Goal: Transaction & Acquisition: Book appointment/travel/reservation

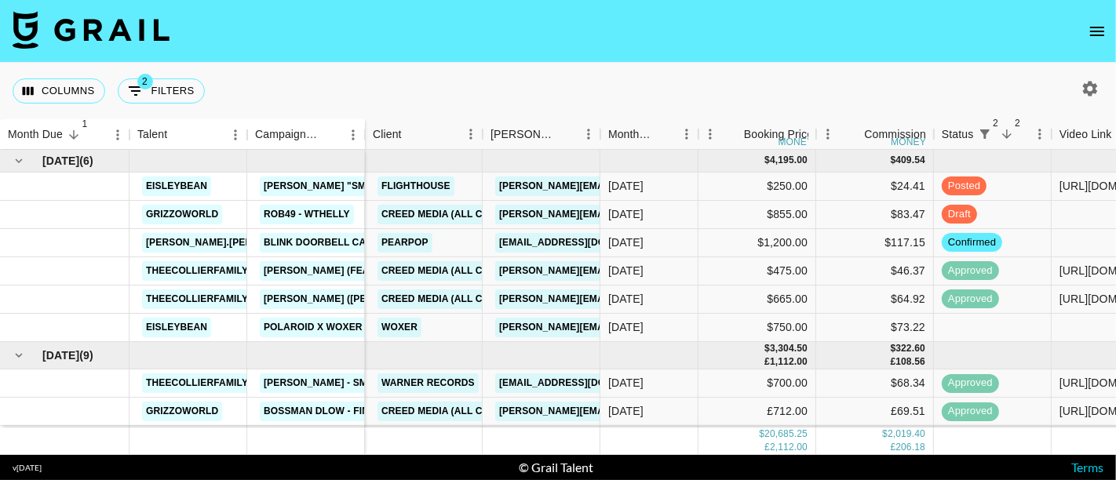
drag, startPoint x: 922, startPoint y: 60, endPoint x: 811, endPoint y: 27, distance: 115.5
click at [922, 60] on nav at bounding box center [558, 31] width 1116 height 63
click at [69, 94] on button "Columns" at bounding box center [59, 91] width 93 height 25
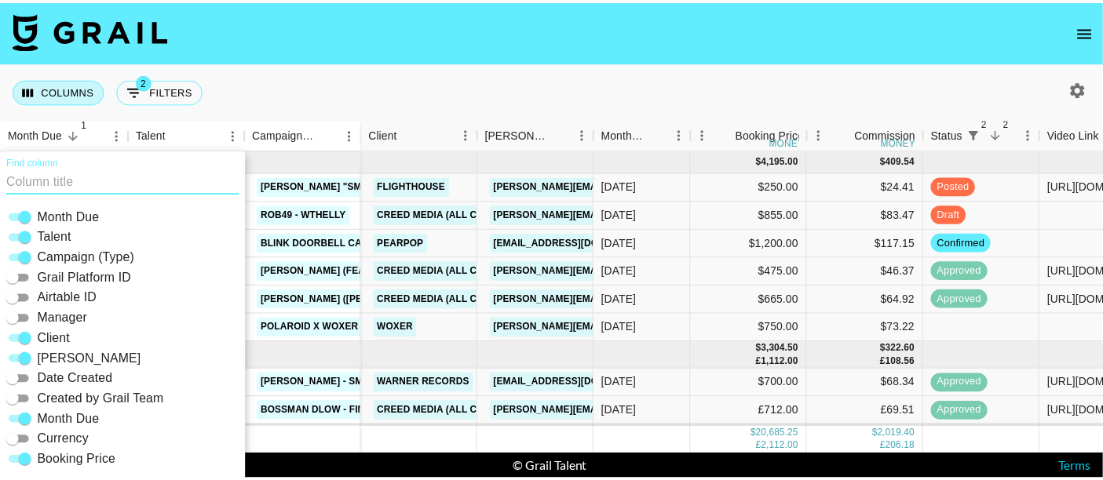
scroll to position [22, 0]
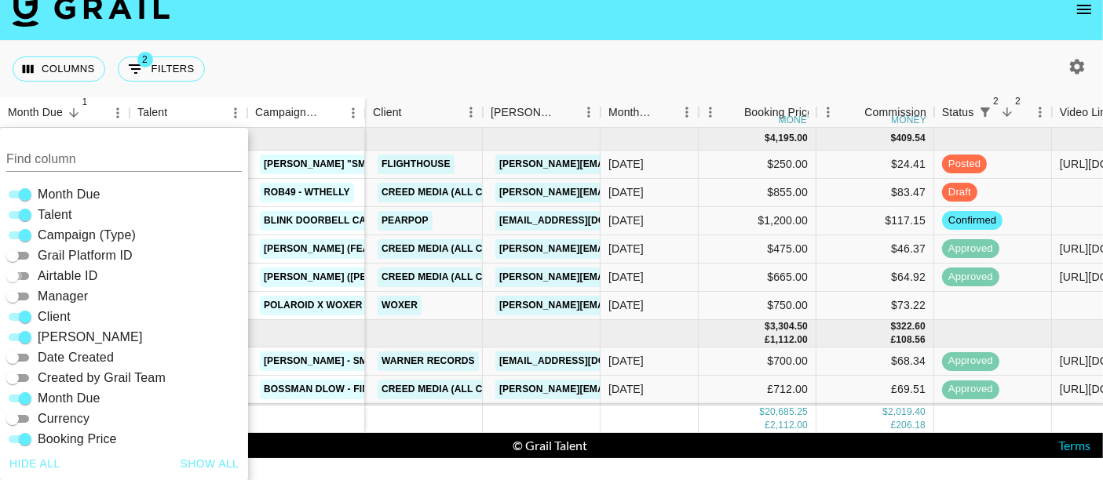
click at [18, 275] on input "Airtable ID" at bounding box center [12, 276] width 57 height 19
checkbox input "true"
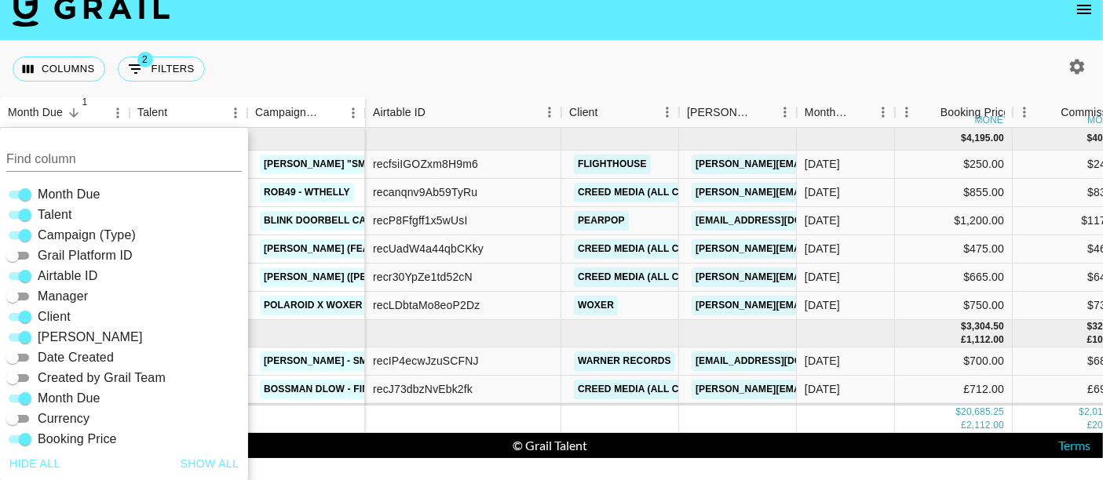
click at [447, 35] on nav at bounding box center [551, 9] width 1103 height 63
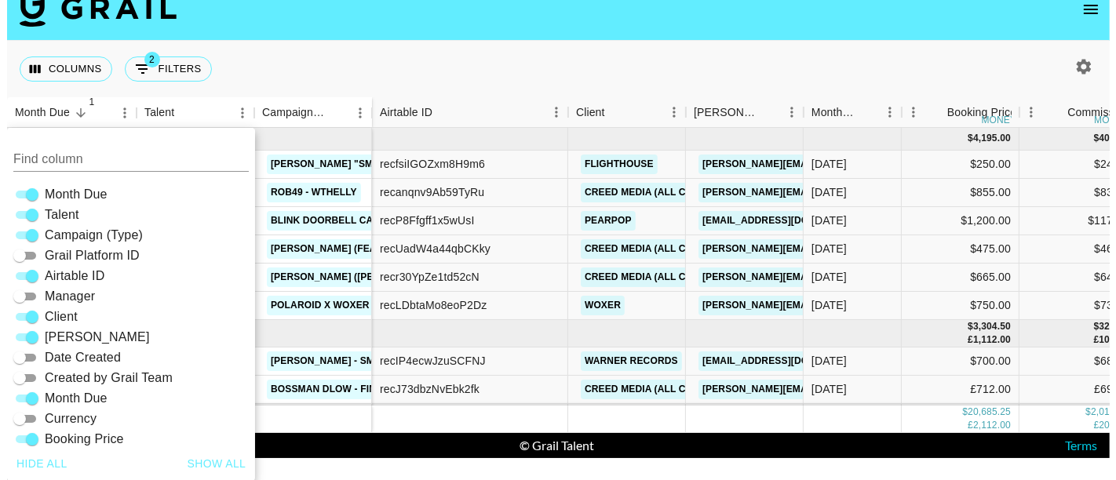
scroll to position [0, 0]
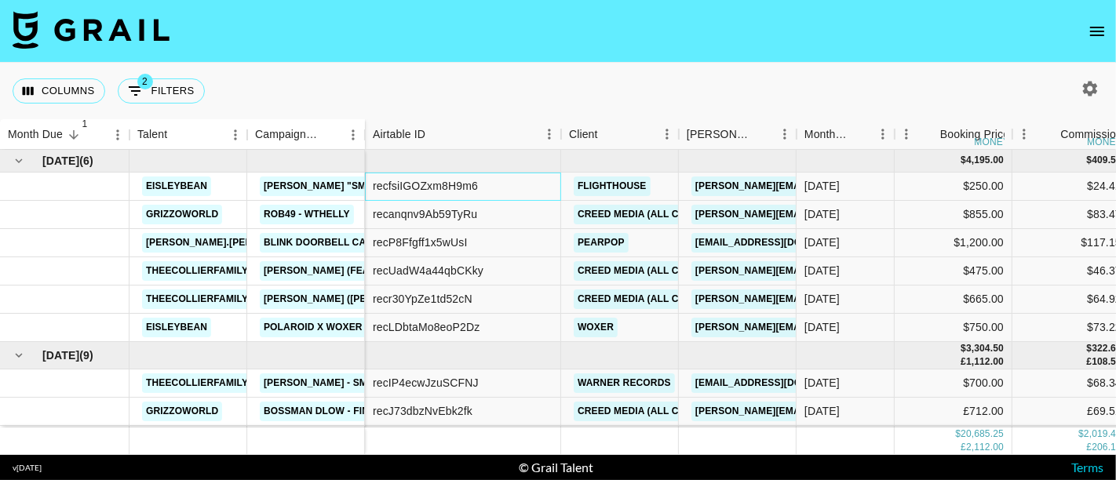
click at [440, 184] on div "recfsiIGOZxm8H9m6" at bounding box center [425, 186] width 105 height 16
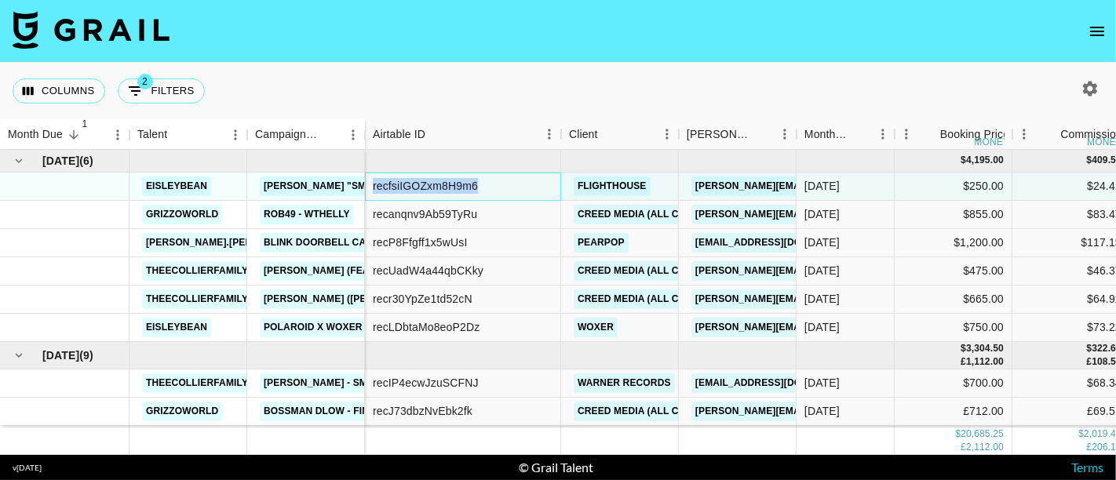
copy div "recfsiIGOZxm8H9m6"
click at [467, 111] on div "Columns 2 Filters + Booking" at bounding box center [558, 91] width 1116 height 57
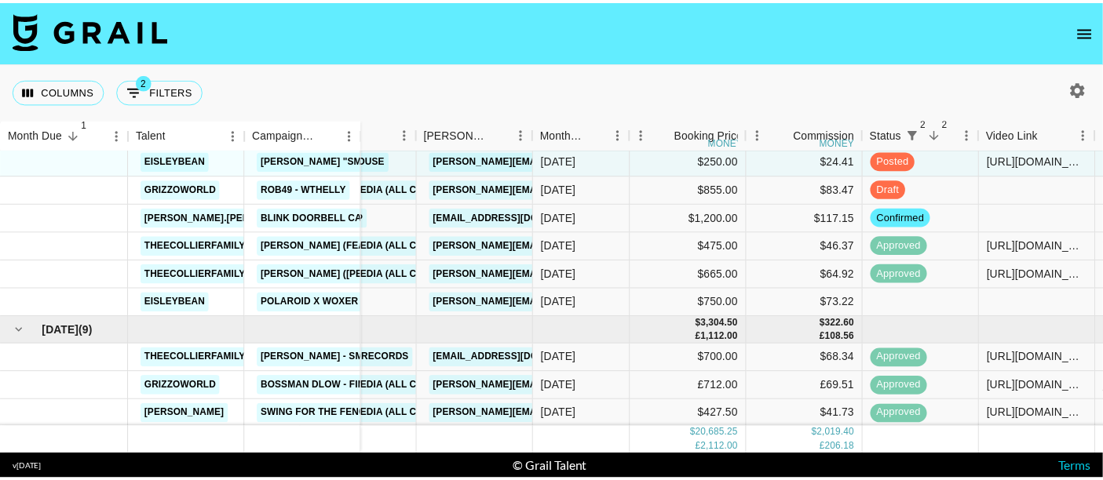
scroll to position [0, 258]
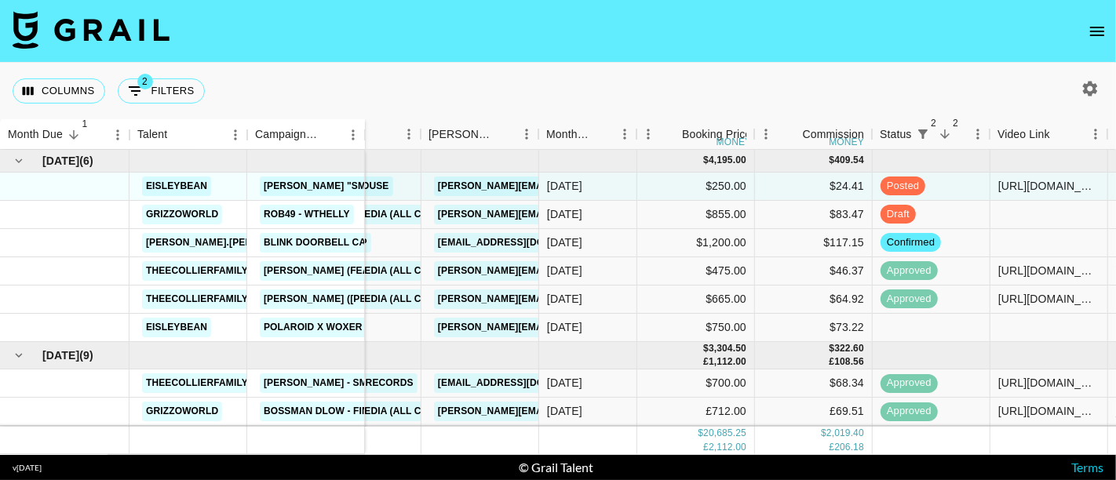
click at [1099, 23] on icon "open drawer" at bounding box center [1097, 31] width 19 height 19
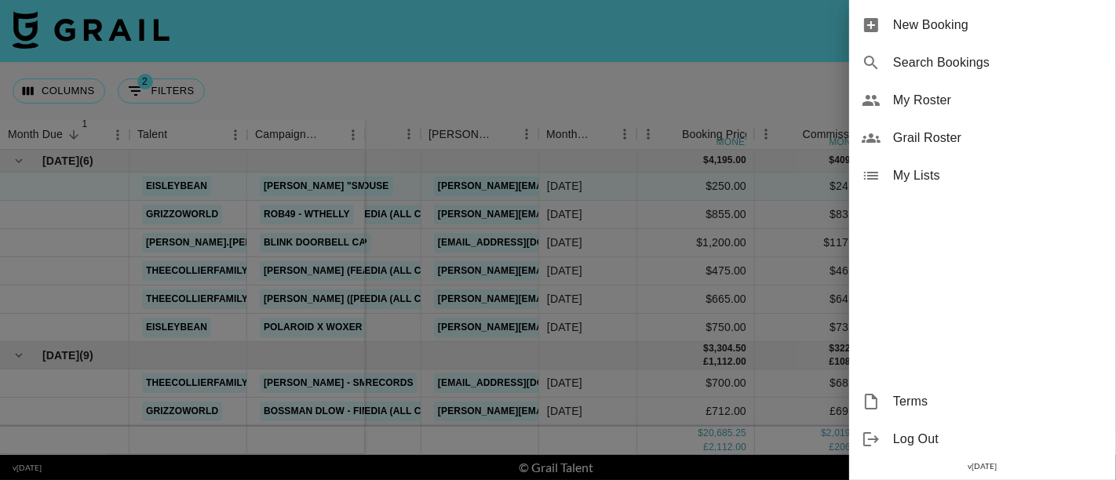
click at [918, 142] on span "Grail Roster" at bounding box center [998, 138] width 210 height 19
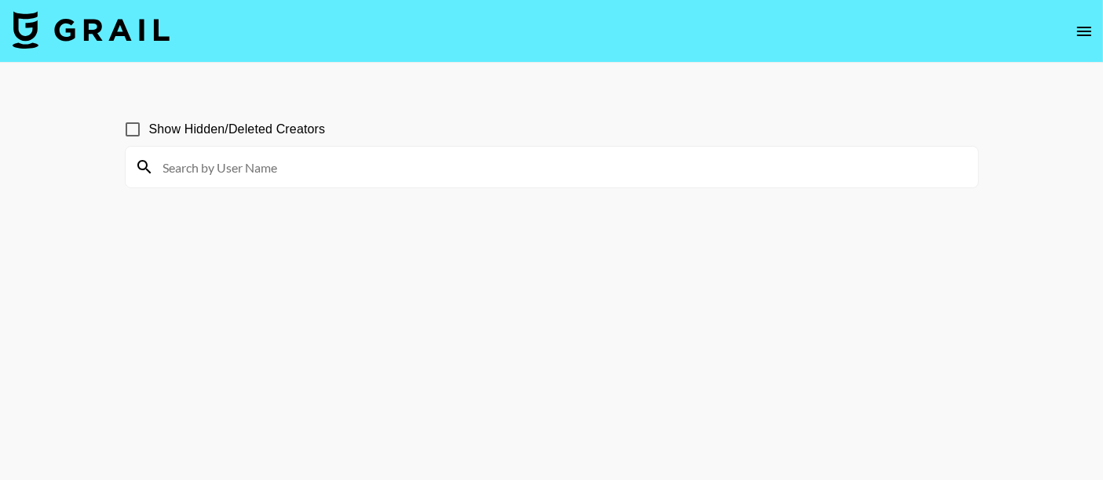
click at [253, 166] on input at bounding box center [561, 167] width 815 height 25
click at [232, 166] on input "grizo" at bounding box center [561, 167] width 815 height 25
click at [864, 32] on nav at bounding box center [551, 31] width 1103 height 63
click at [282, 180] on div "grizo" at bounding box center [552, 167] width 853 height 41
click at [274, 169] on input "grizo" at bounding box center [561, 167] width 815 height 25
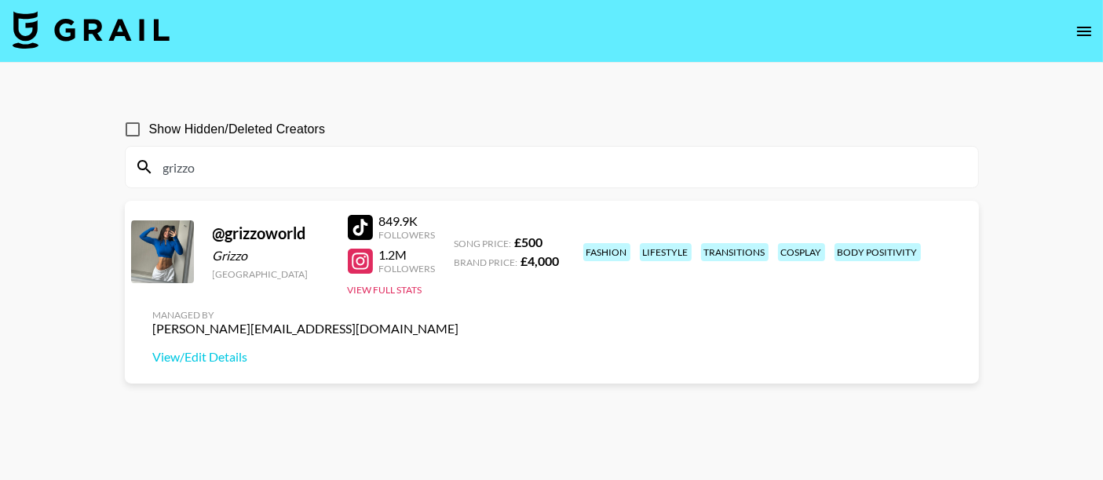
type input "grizzo"
click at [607, 91] on main "Show Hidden/Deleted Creators grizzo @ grizzoworld Grizzo United Kingdom 849.9K …" at bounding box center [551, 278] width 1103 height 430
click at [459, 349] on link "View/Edit Details" at bounding box center [306, 357] width 306 height 16
click at [371, 286] on button "View Full Stats" at bounding box center [385, 290] width 75 height 12
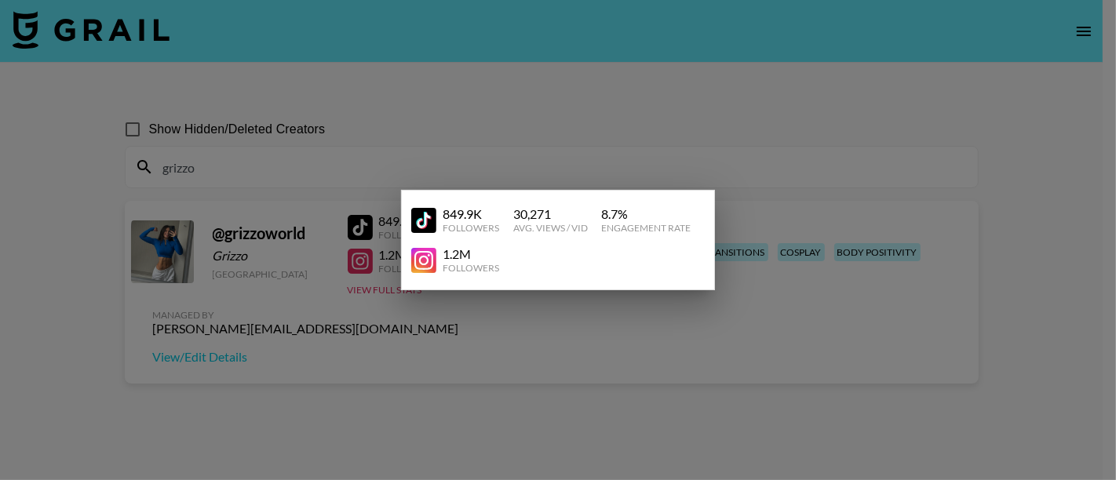
click at [569, 115] on div at bounding box center [558, 240] width 1116 height 480
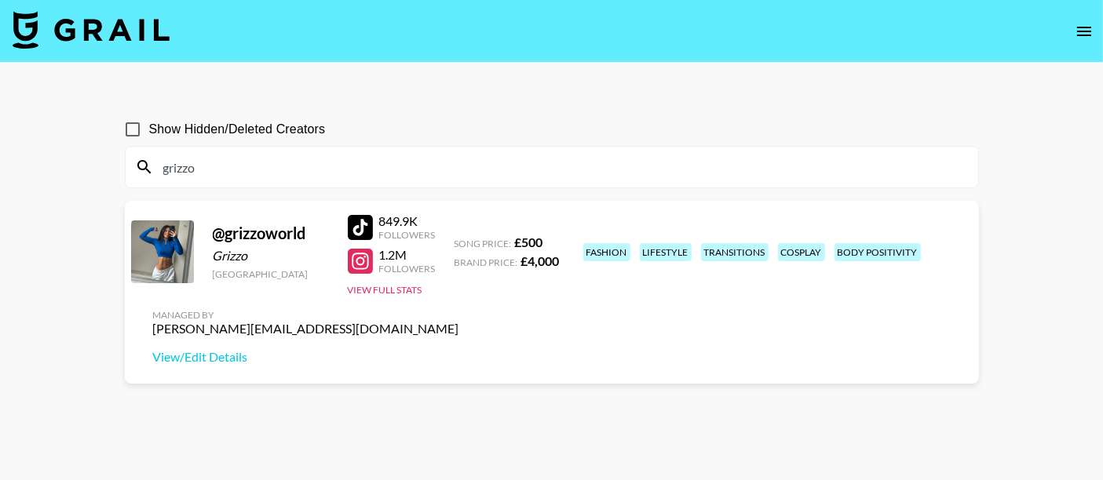
click at [377, 224] on link at bounding box center [363, 227] width 31 height 25
click at [379, 256] on div "1.2M" at bounding box center [407, 255] width 57 height 16
click at [365, 258] on div at bounding box center [360, 261] width 25 height 25
click at [119, 16] on img at bounding box center [91, 30] width 157 height 38
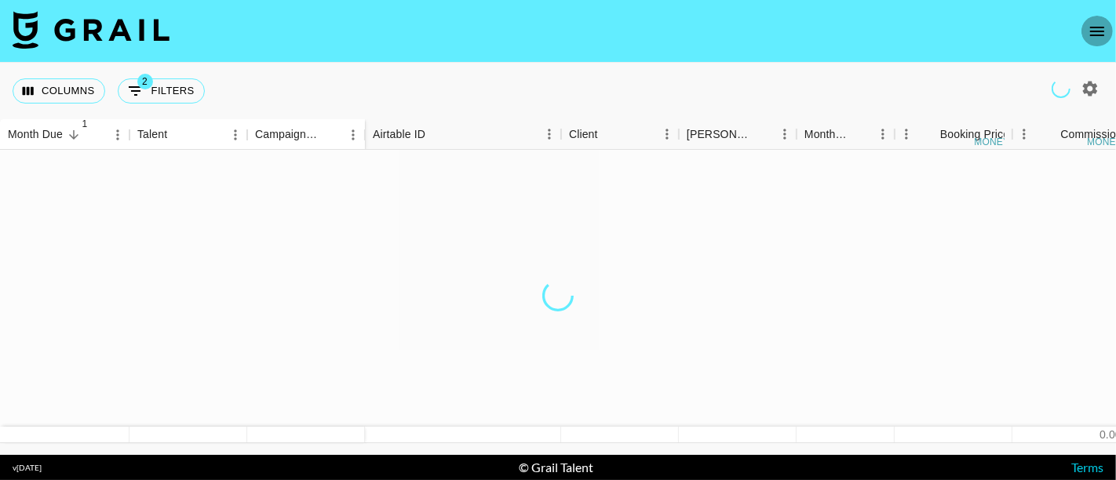
click at [1091, 19] on button "open drawer" at bounding box center [1097, 31] width 31 height 31
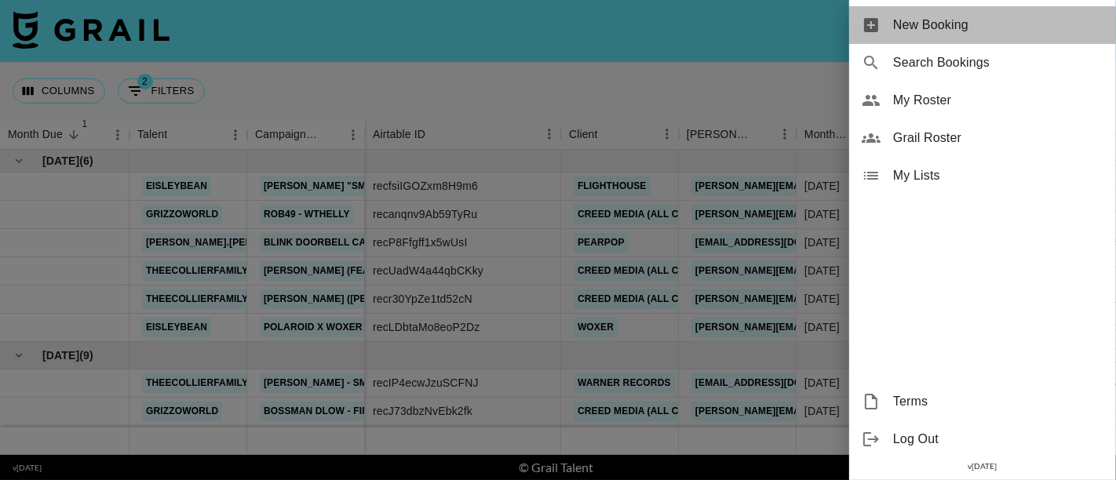
click at [942, 28] on span "New Booking" at bounding box center [998, 25] width 210 height 19
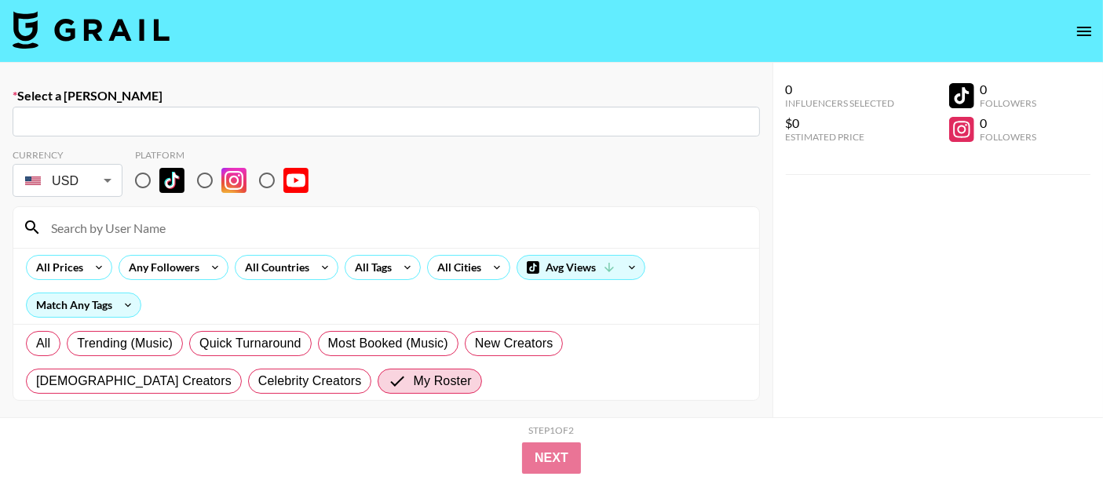
click at [133, 222] on input at bounding box center [396, 227] width 708 height 25
type input "grizzo"
click at [213, 181] on input "radio" at bounding box center [204, 180] width 33 height 33
radio input "true"
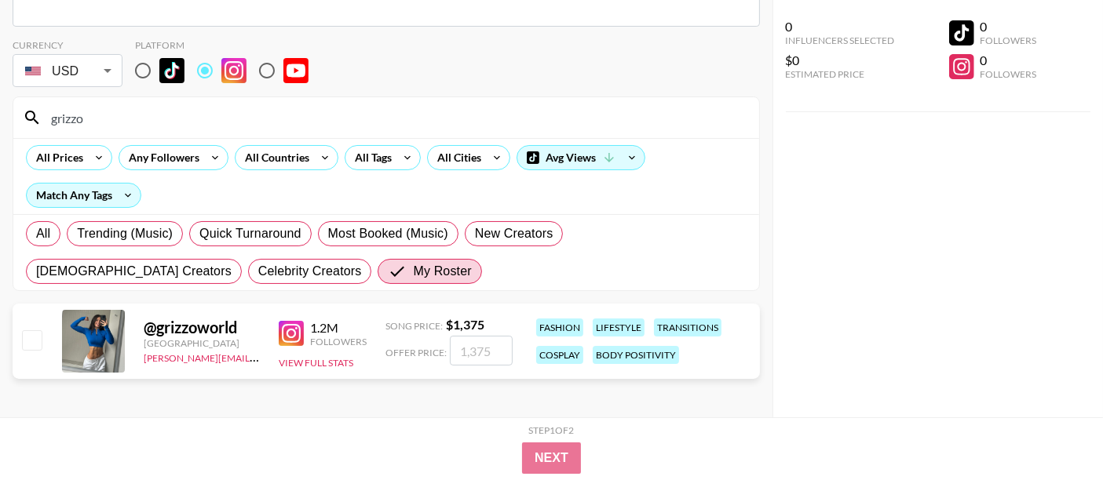
scroll to position [114, 0]
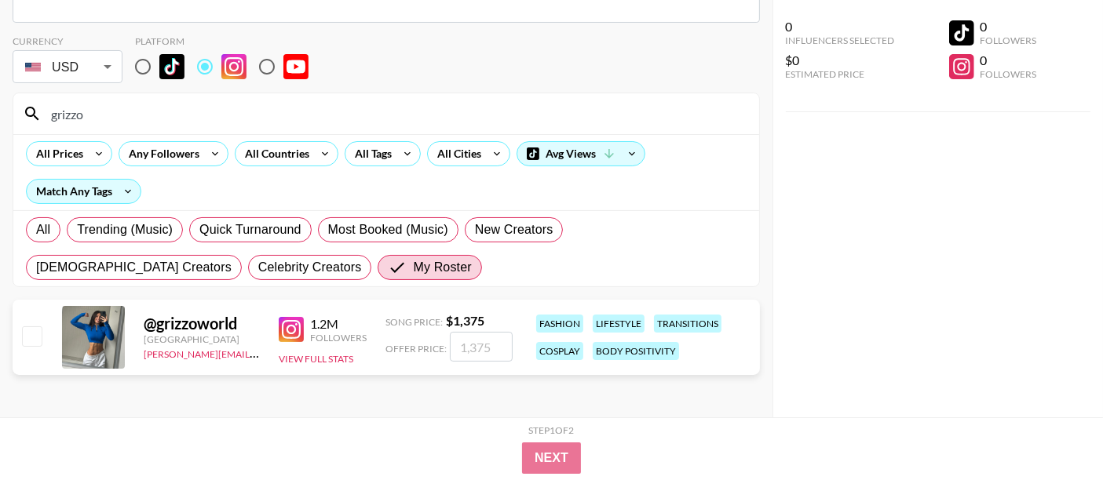
click at [886, 246] on div "0 Influencers Selected $0 Estimated Price 0 Followers 0 Followers" at bounding box center [938, 209] width 331 height 418
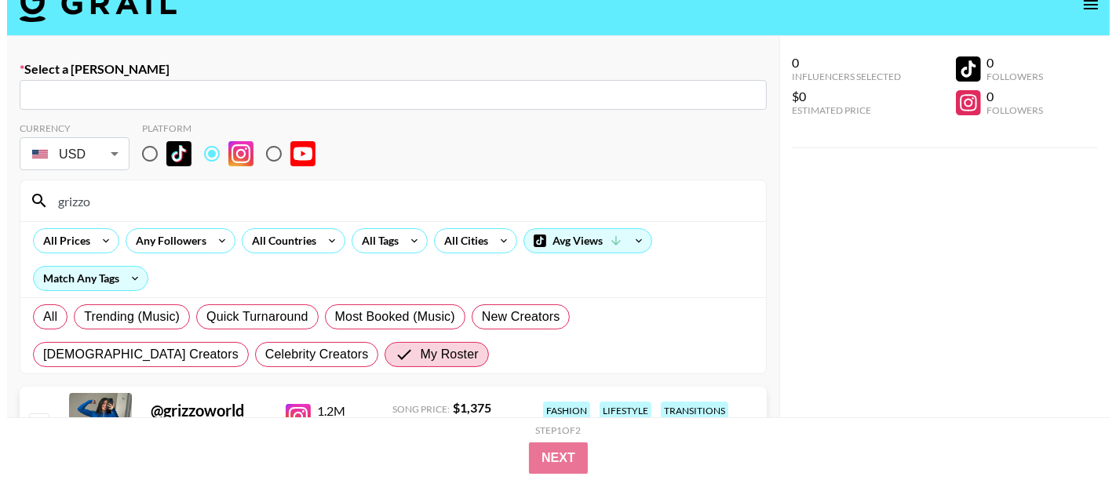
scroll to position [0, 0]
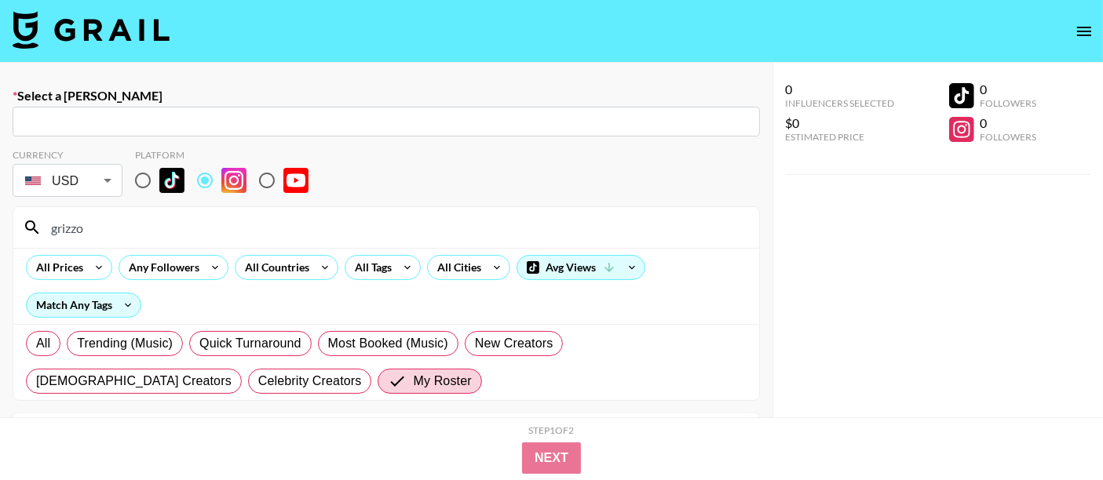
click at [92, 31] on img at bounding box center [91, 30] width 157 height 38
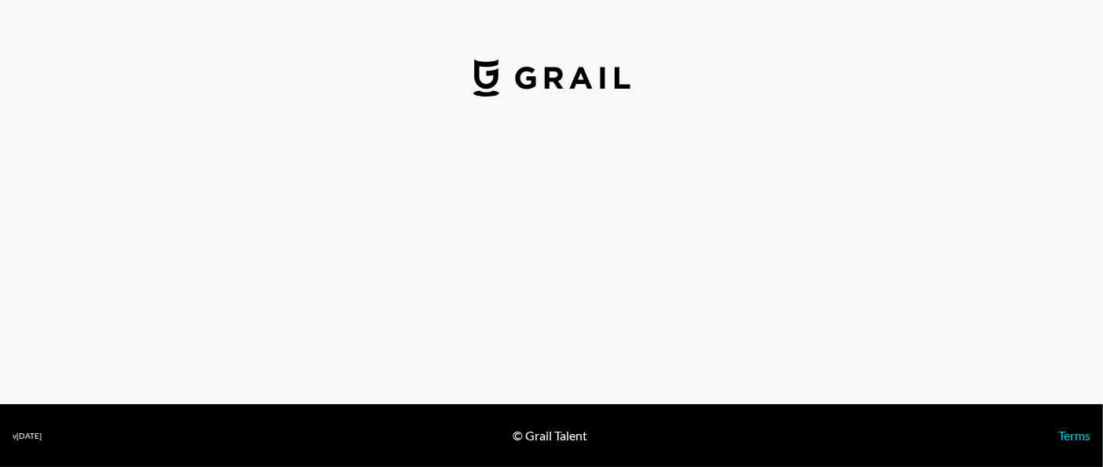
select select "GBP"
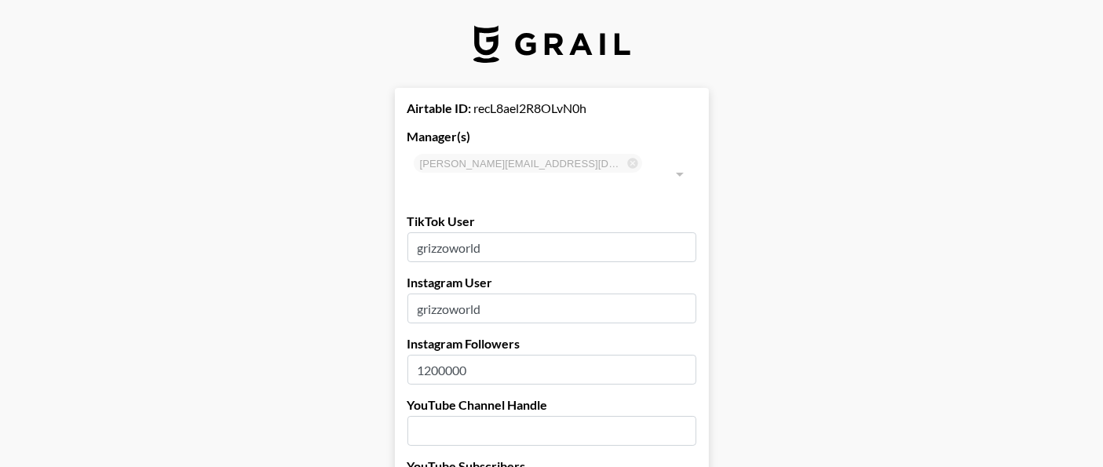
click at [553, 39] on img at bounding box center [551, 44] width 157 height 38
